Goal: Information Seeking & Learning: Learn about a topic

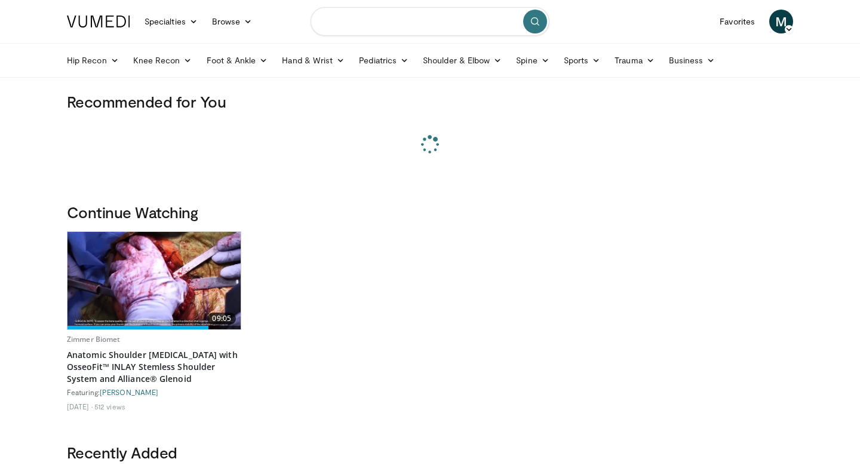
click at [369, 29] on input "Search topics, interventions" at bounding box center [430, 21] width 239 height 29
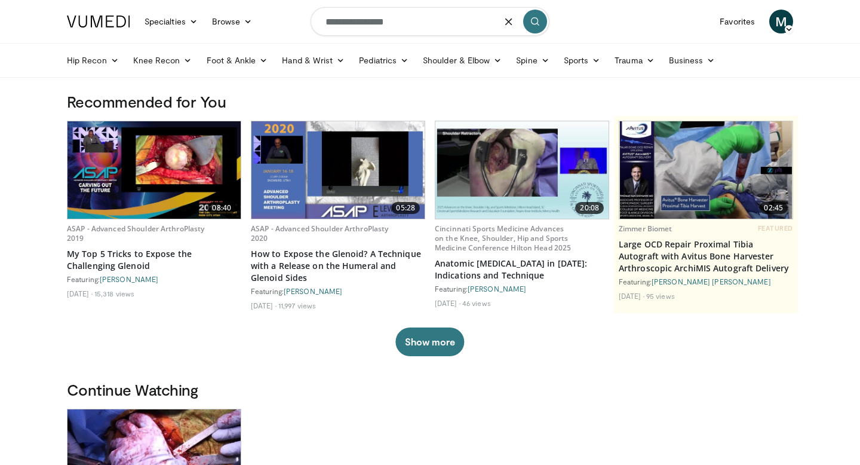
type input "**********"
